Goal: Check status: Check status

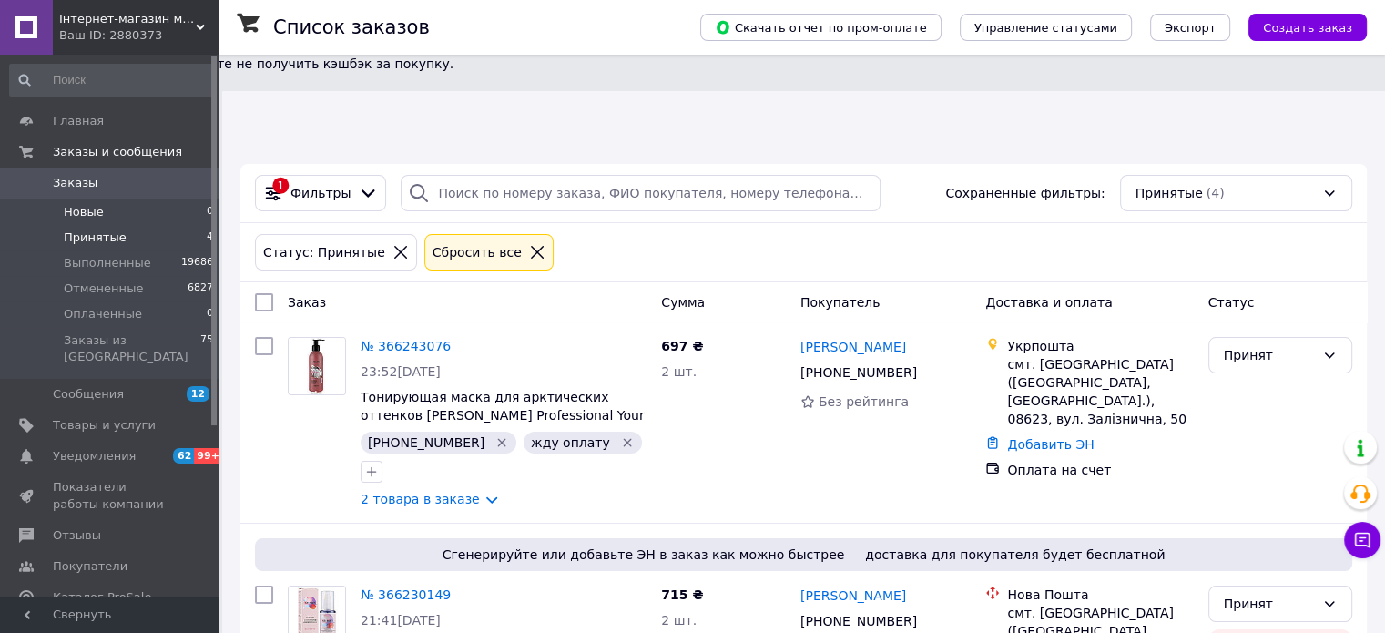
click at [106, 223] on li "Новые 0" at bounding box center [112, 212] width 224 height 26
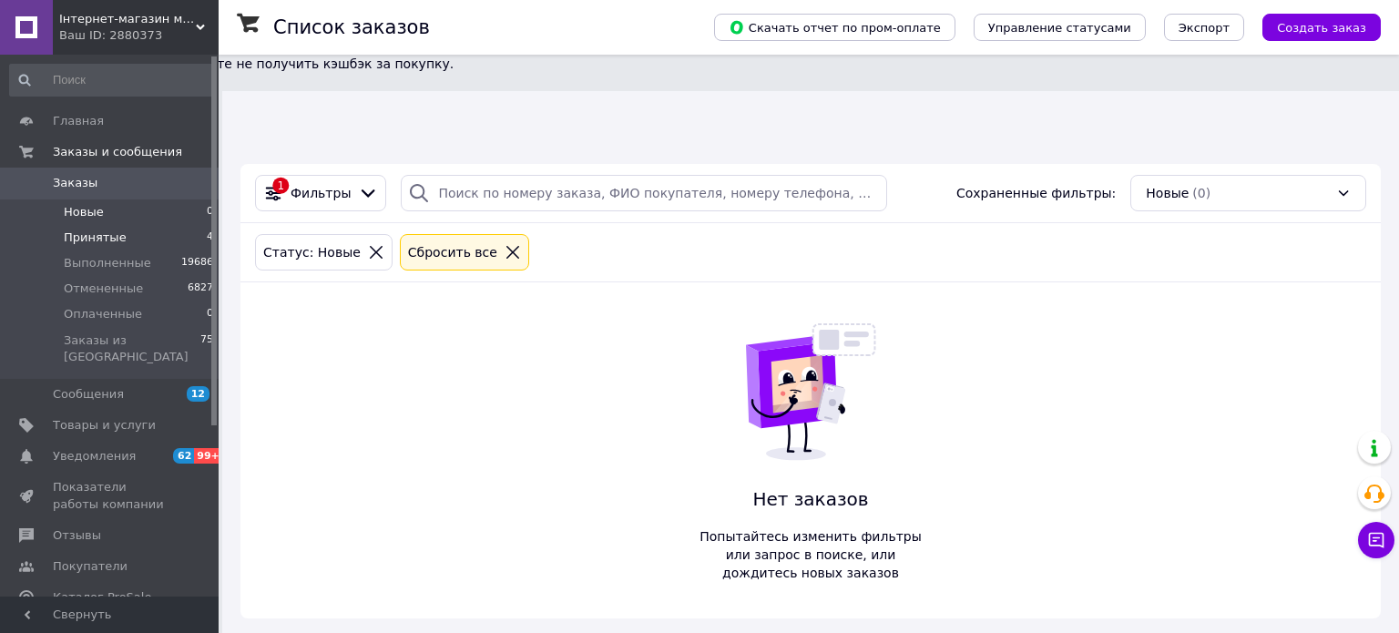
click at [125, 237] on li "Принятые 4" at bounding box center [112, 238] width 224 height 26
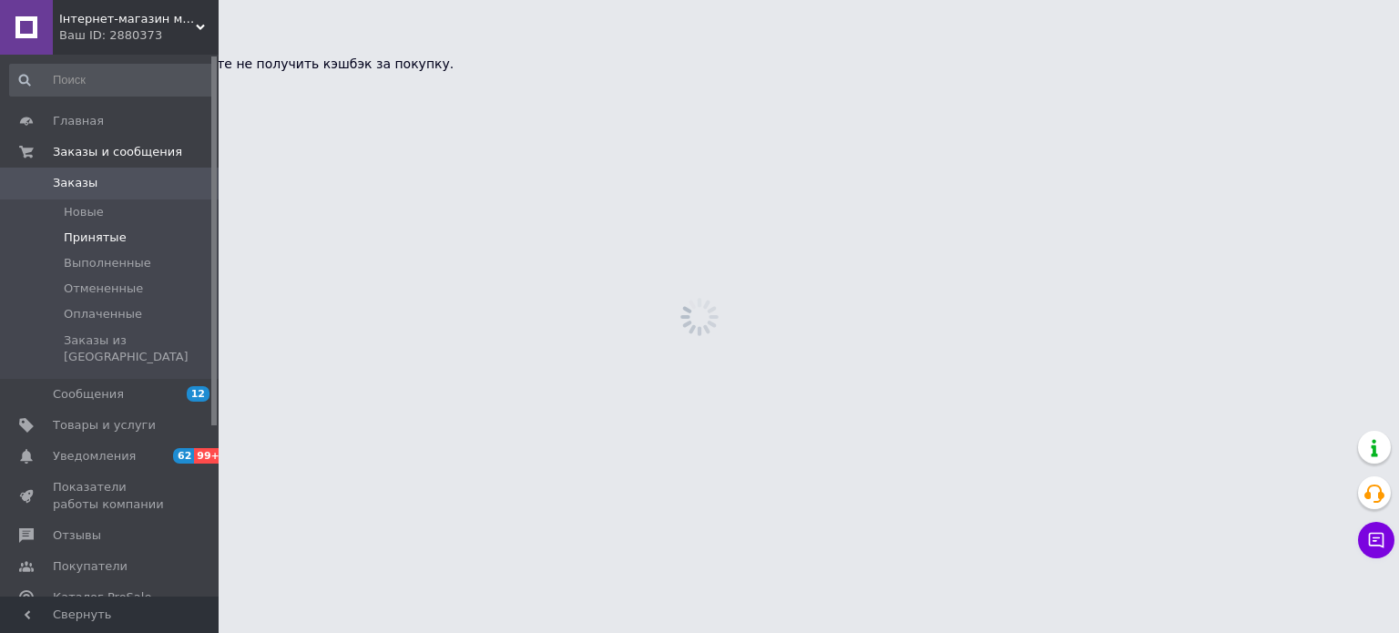
click at [128, 240] on li "Принятые" at bounding box center [112, 238] width 224 height 26
click at [115, 240] on span "Принятые" at bounding box center [95, 238] width 63 height 16
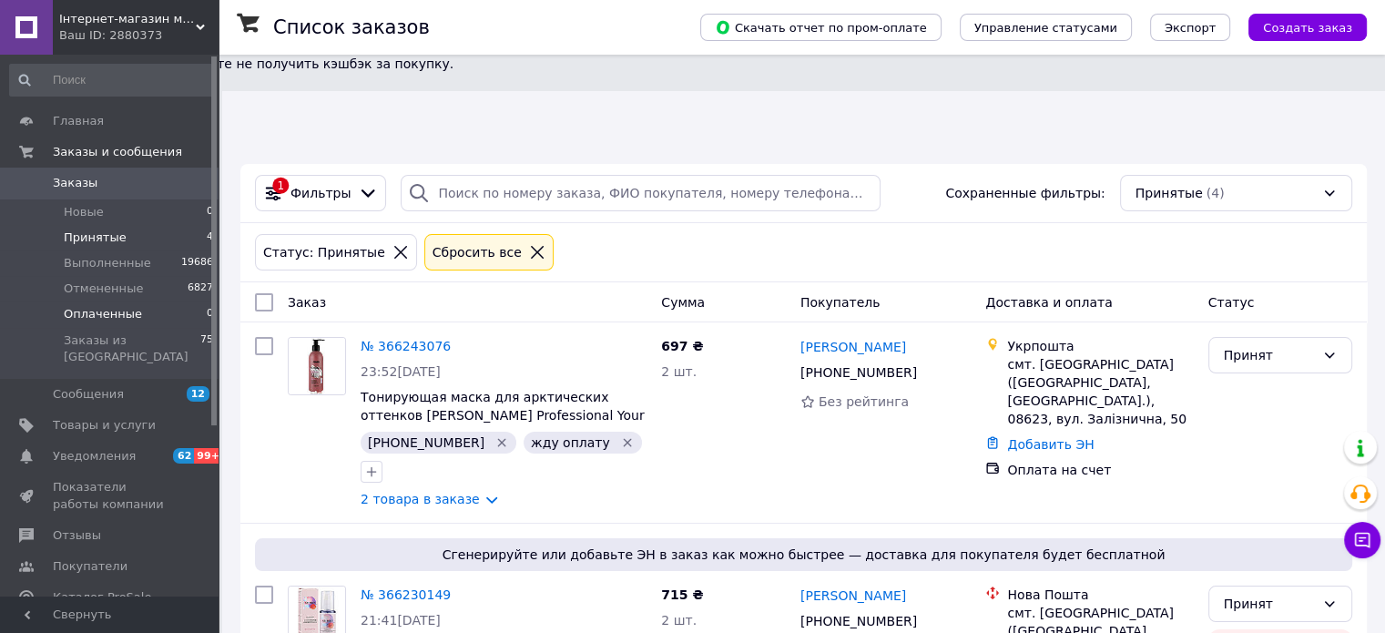
click at [99, 316] on span "Оплаченные" at bounding box center [103, 314] width 78 height 16
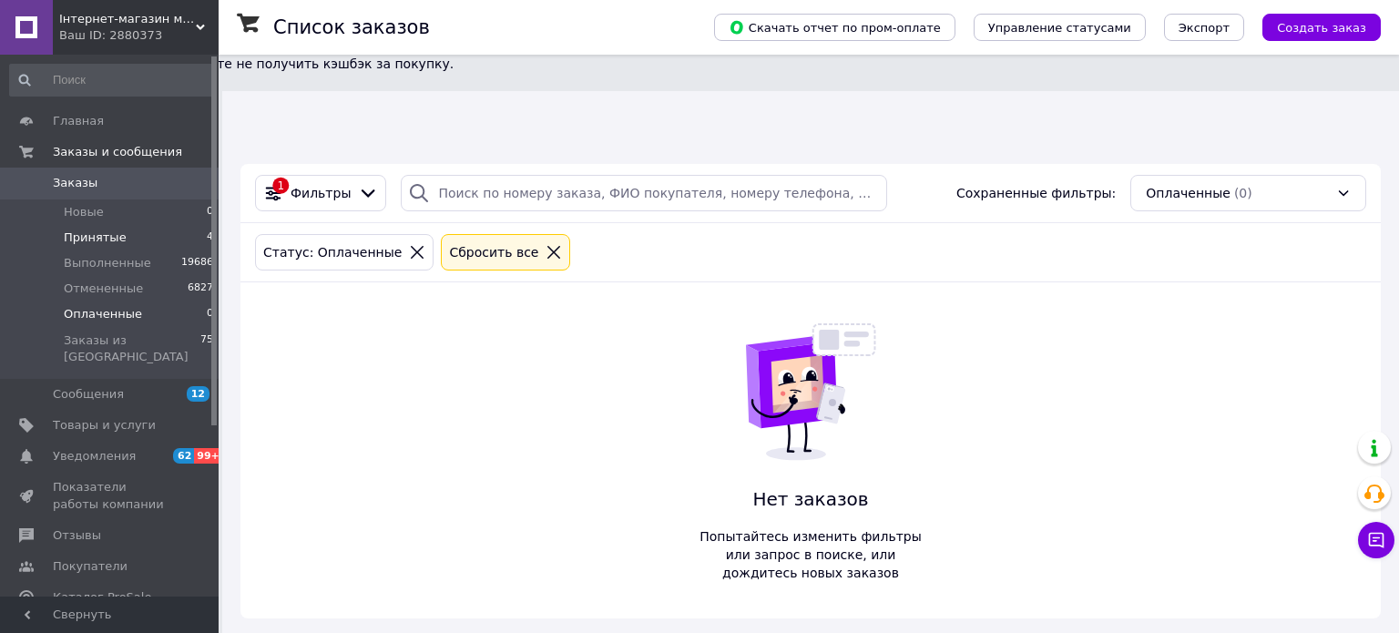
click at [106, 240] on span "Принятые" at bounding box center [95, 238] width 63 height 16
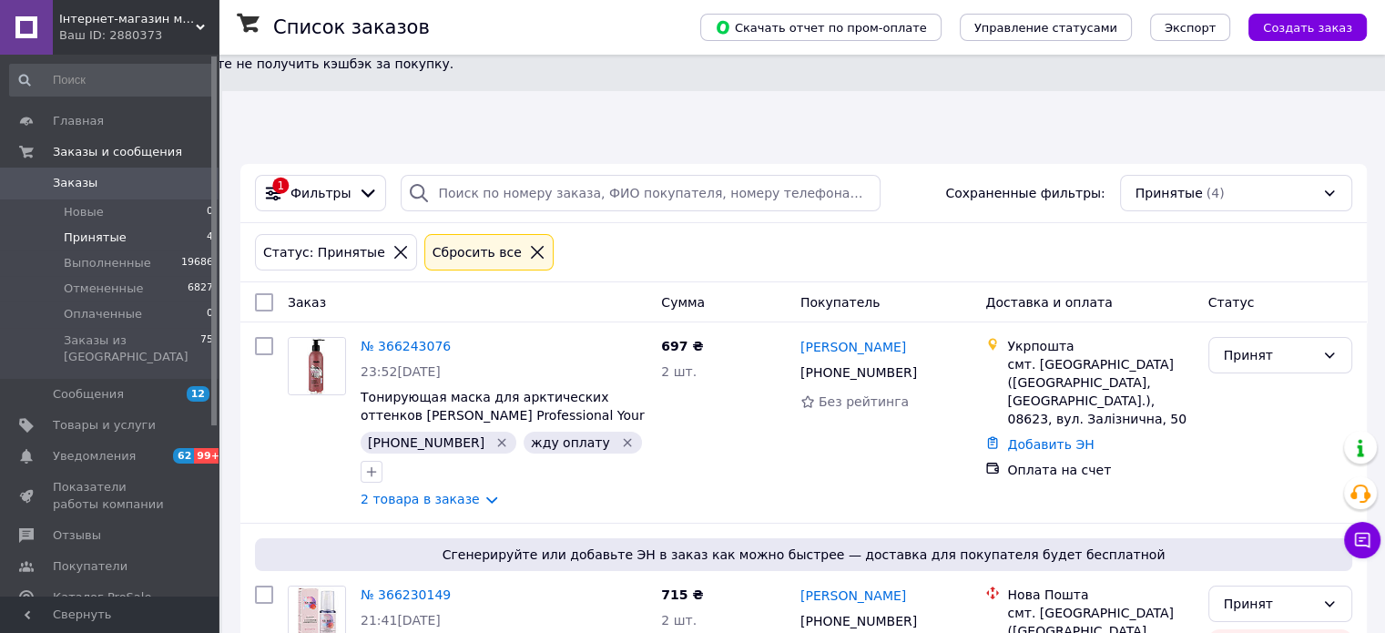
click at [119, 239] on li "Принятые 4" at bounding box center [112, 238] width 224 height 26
